Goal: Find specific page/section

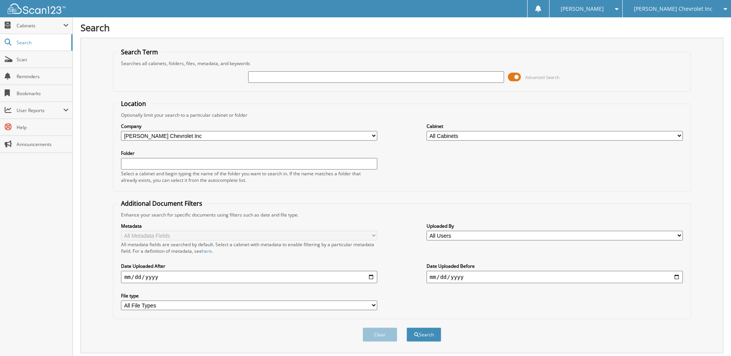
click at [306, 76] on input "text" at bounding box center [376, 77] width 256 height 12
type input "230206"
click at [407, 328] on button "Search" at bounding box center [424, 335] width 35 height 14
click at [517, 79] on span at bounding box center [514, 77] width 13 height 12
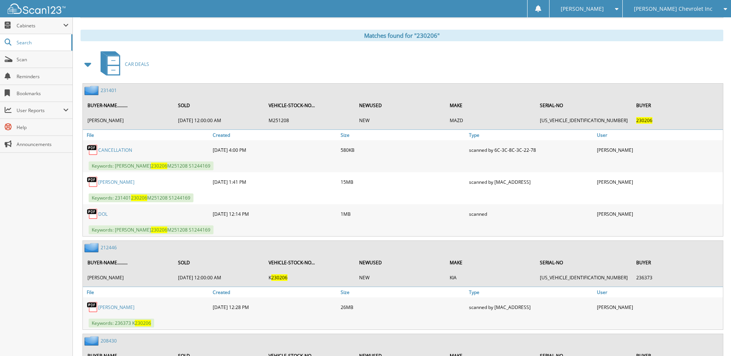
scroll to position [116, 0]
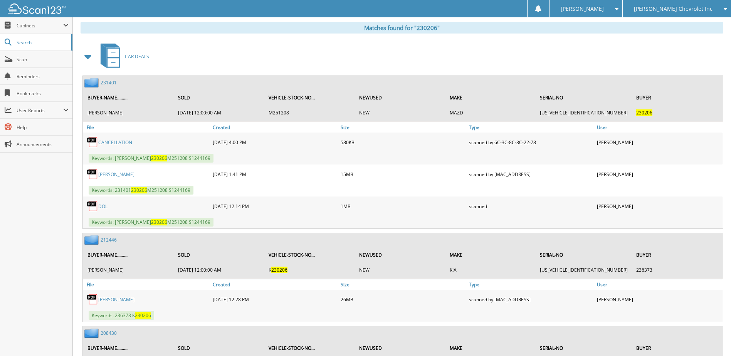
click at [104, 83] on link "231401" at bounding box center [109, 82] width 16 height 7
